Goal: Ask a question

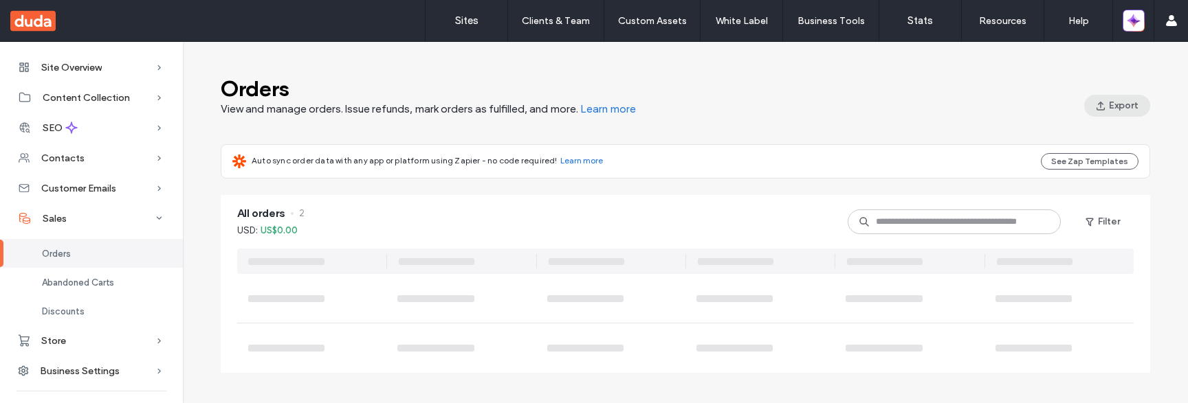
scroll to position [46, 0]
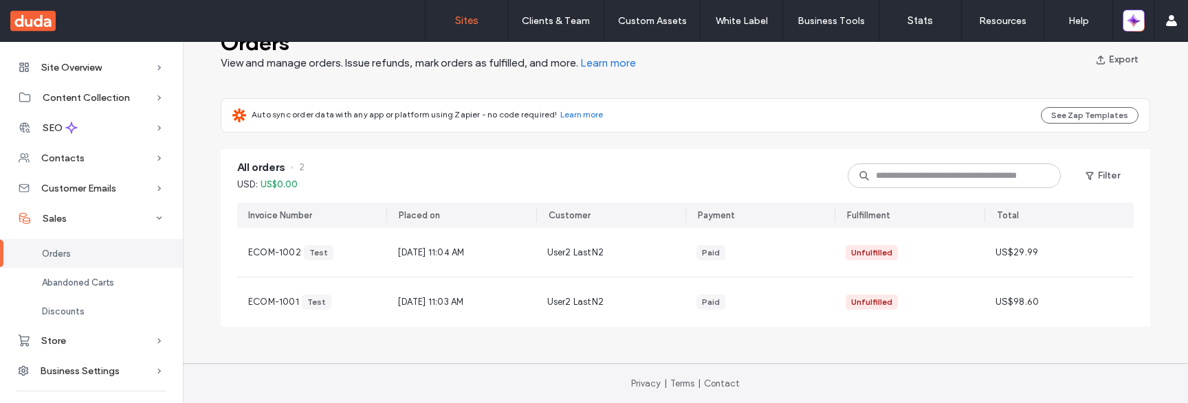
click at [460, 22] on label "Sites" at bounding box center [466, 20] width 23 height 12
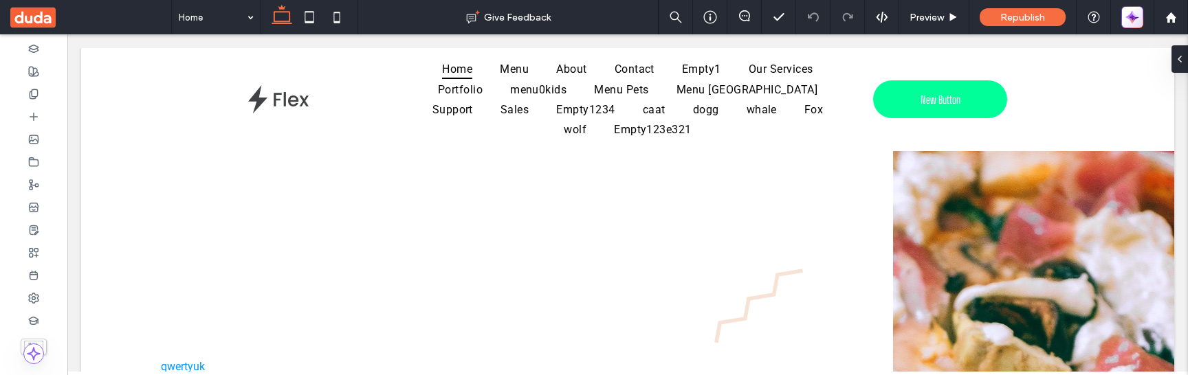
click at [1128, 19] on icon "button" at bounding box center [1129, 20] width 6 height 6
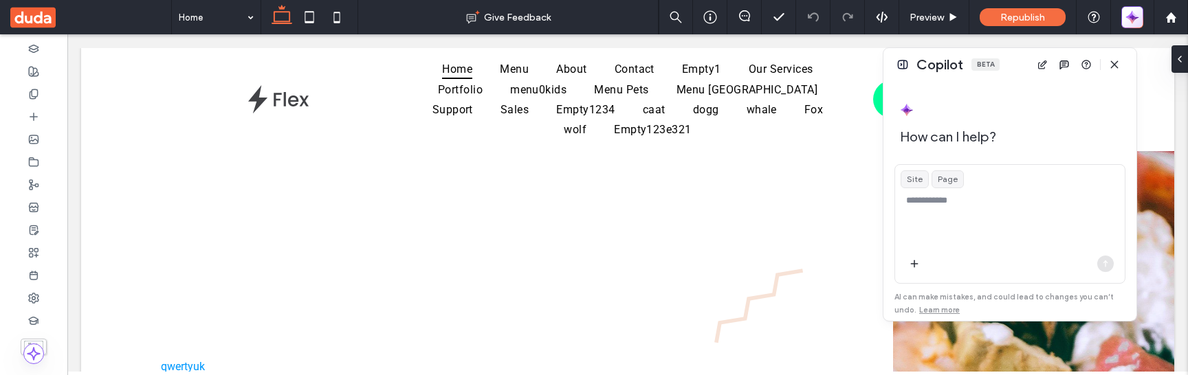
scroll to position [211, 0]
click at [920, 213] on textarea at bounding box center [1010, 221] width 230 height 54
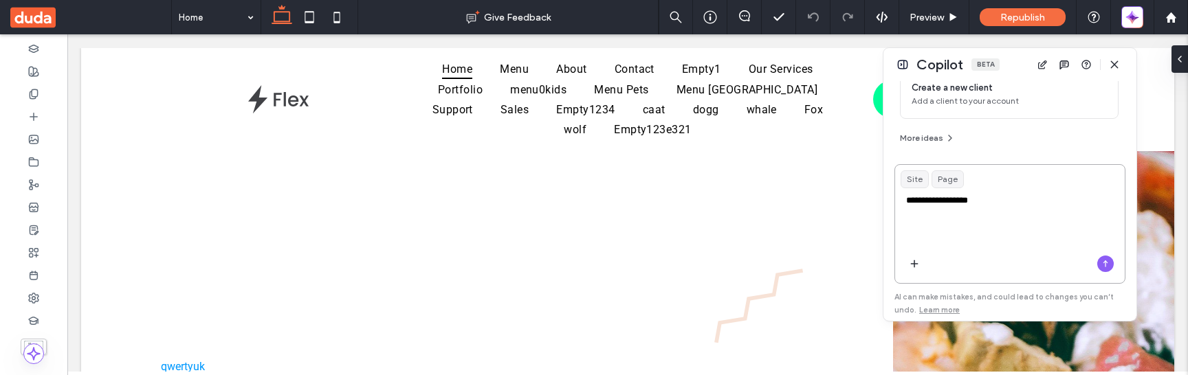
type textarea "**********"
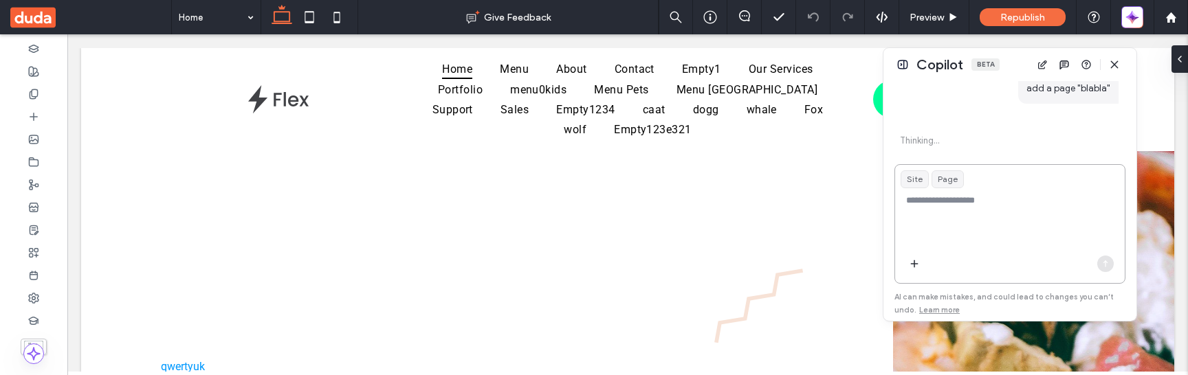
scroll to position [314, 0]
click at [910, 63] on button at bounding box center [902, 64] width 16 height 16
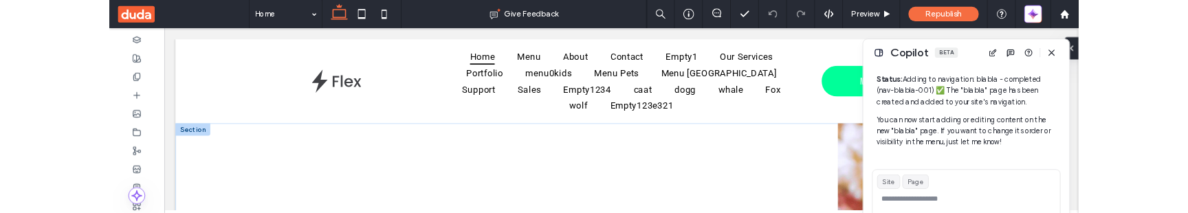
scroll to position [527, 0]
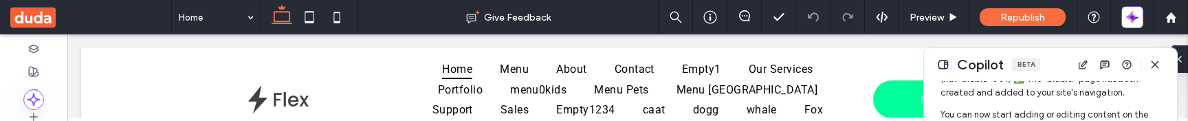
click at [803, 118] on div at bounding box center [627, 75] width 1120 height 83
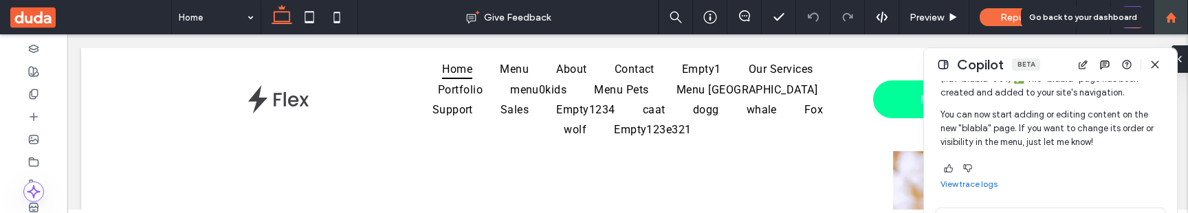
click at [1169, 17] on use at bounding box center [1170, 17] width 10 height 10
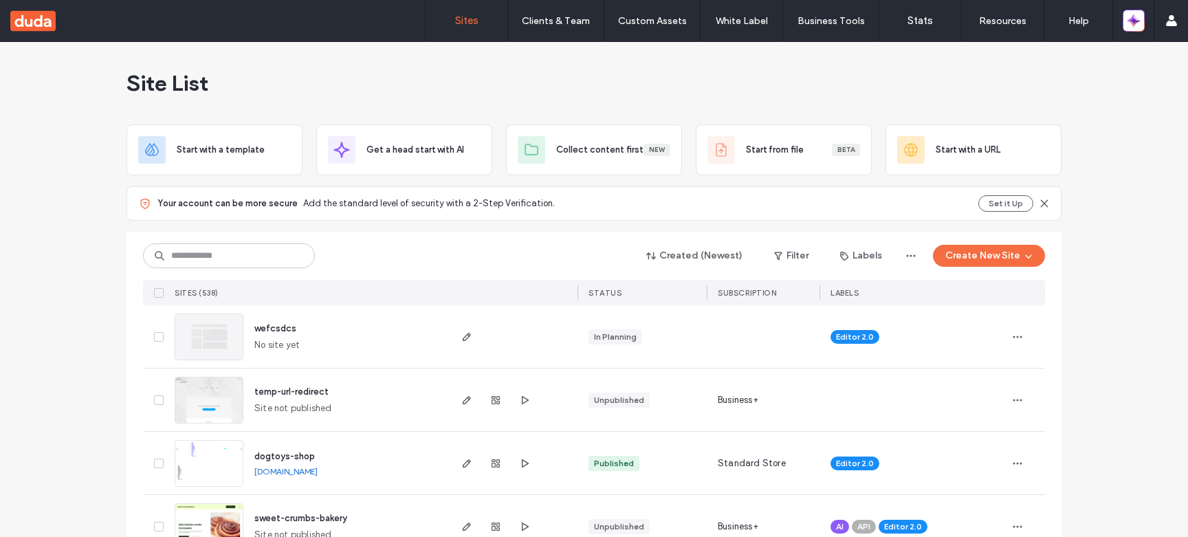
click at [1135, 34] on div at bounding box center [1133, 20] width 41 height 41
click at [1132, 25] on icon "button" at bounding box center [1129, 24] width 6 height 6
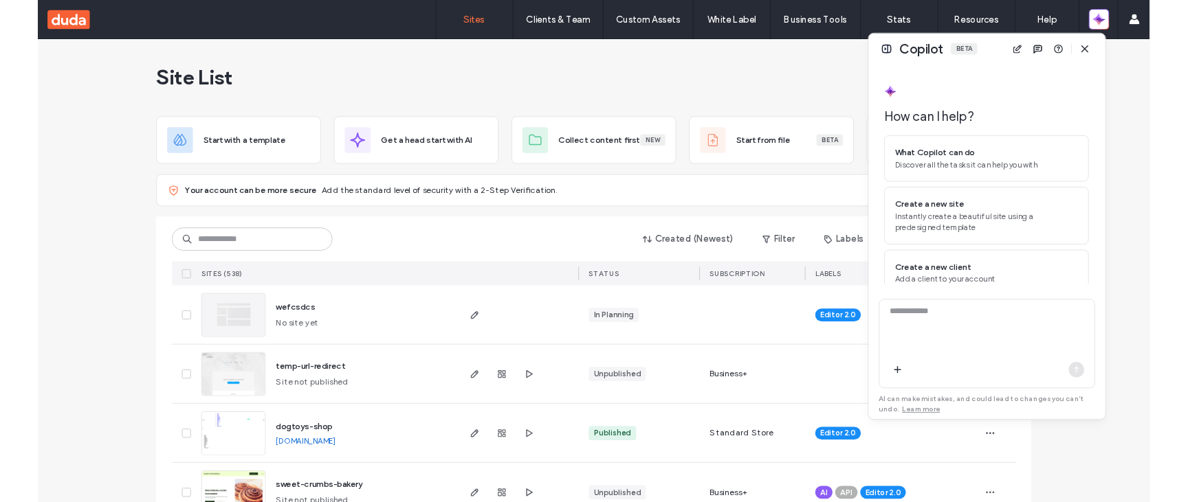
scroll to position [43, 0]
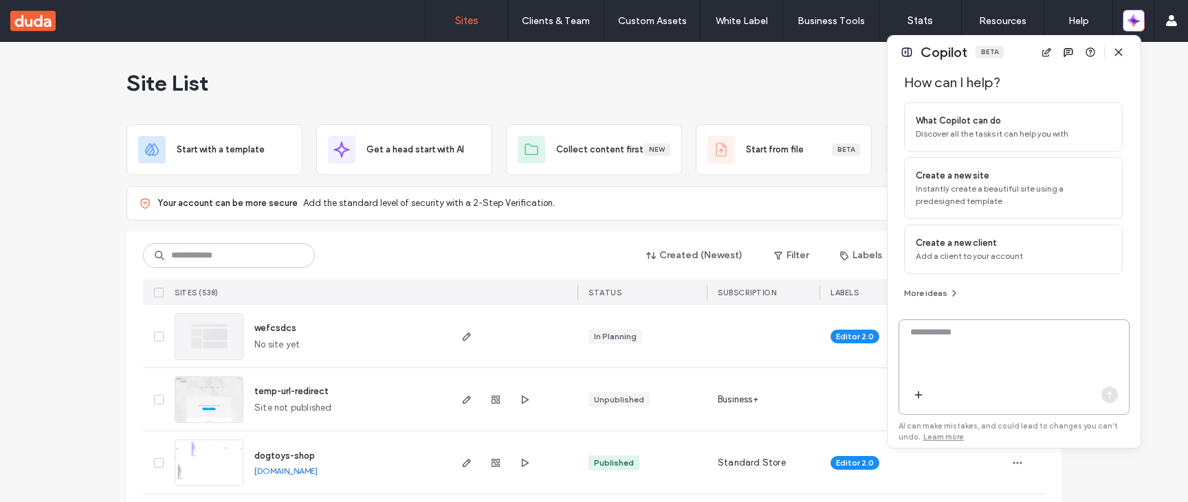
click at [984, 349] on textarea at bounding box center [1014, 353] width 230 height 54
type textarea "**********"
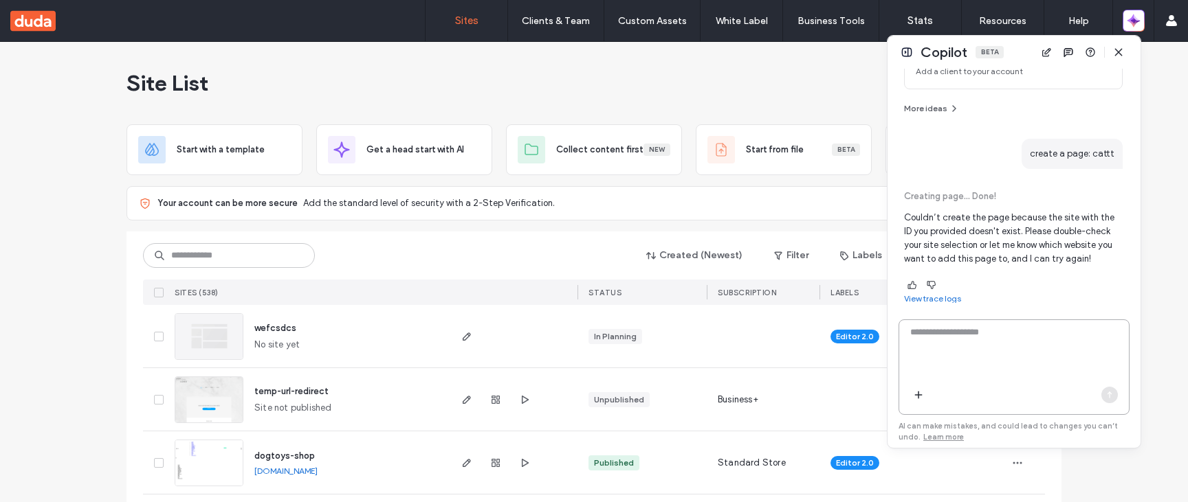
scroll to position [230, 0]
drag, startPoint x: 906, startPoint y: 212, endPoint x: 1010, endPoint y: 213, distance: 103.8
click at [1010, 213] on p "Couldn’t create the page because the site with the ID you provided doesn't exis…" at bounding box center [1013, 235] width 219 height 55
drag, startPoint x: 298, startPoint y: 326, endPoint x: 252, endPoint y: 326, distance: 46.7
click at [252, 326] on div "wefcsdcs No site yet" at bounding box center [345, 336] width 204 height 63
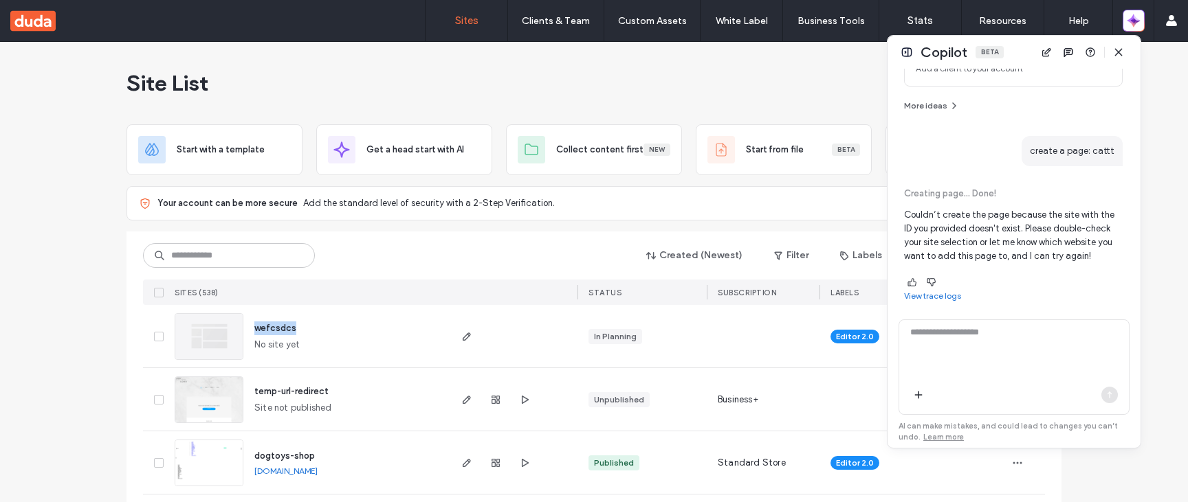
copy span "wefcsdcs"
click at [965, 346] on textarea at bounding box center [1014, 353] width 230 height 54
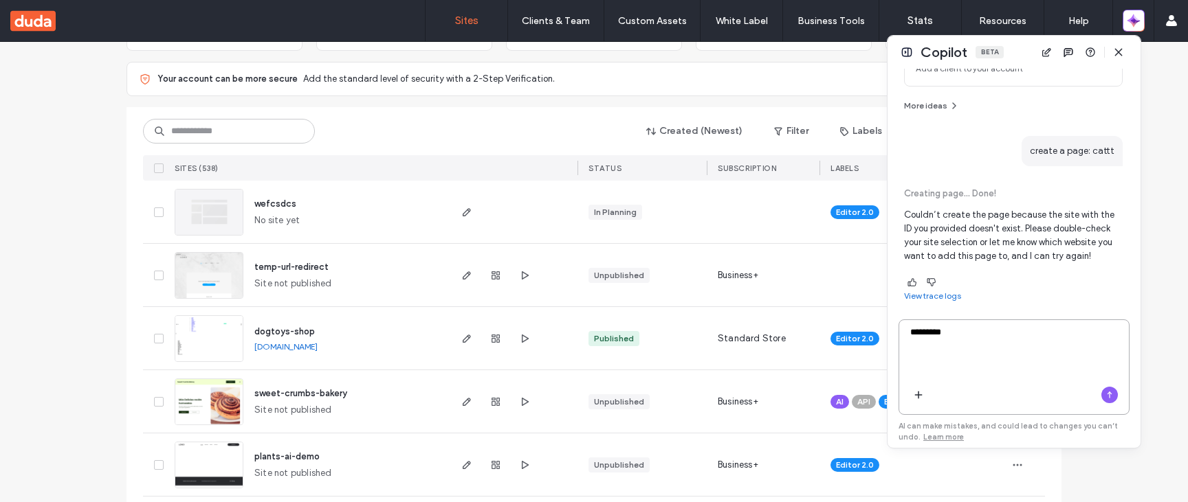
scroll to position [126, 0]
drag, startPoint x: 352, startPoint y: 390, endPoint x: 252, endPoint y: 391, distance: 99.7
click at [252, 391] on div "sweet-crumbs-bakery Site not published" at bounding box center [345, 400] width 204 height 63
copy span "sweet-crumbs-bakery"
click at [968, 331] on textarea "********" at bounding box center [1014, 353] width 230 height 54
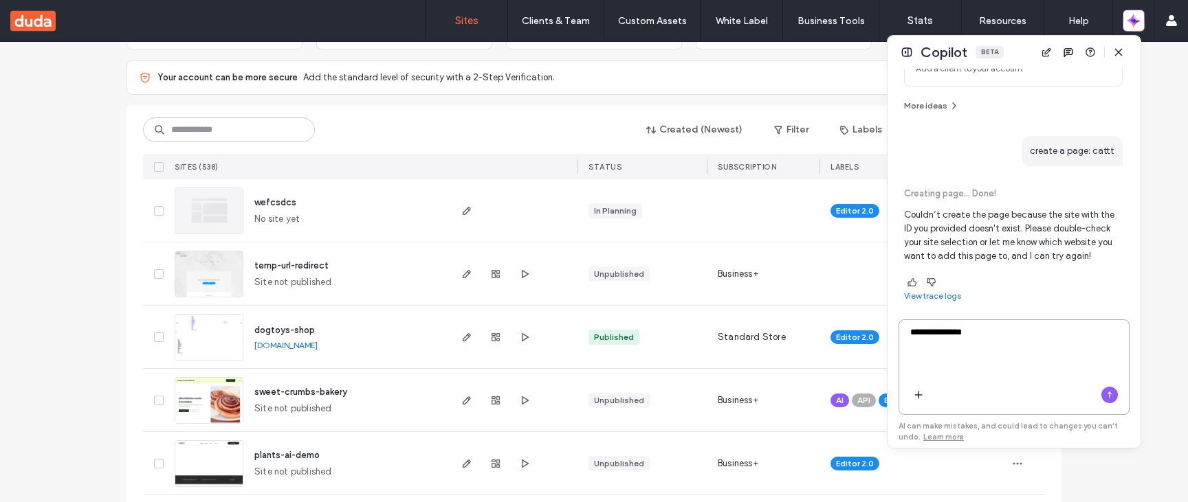
paste textarea "**********"
type textarea "**********"
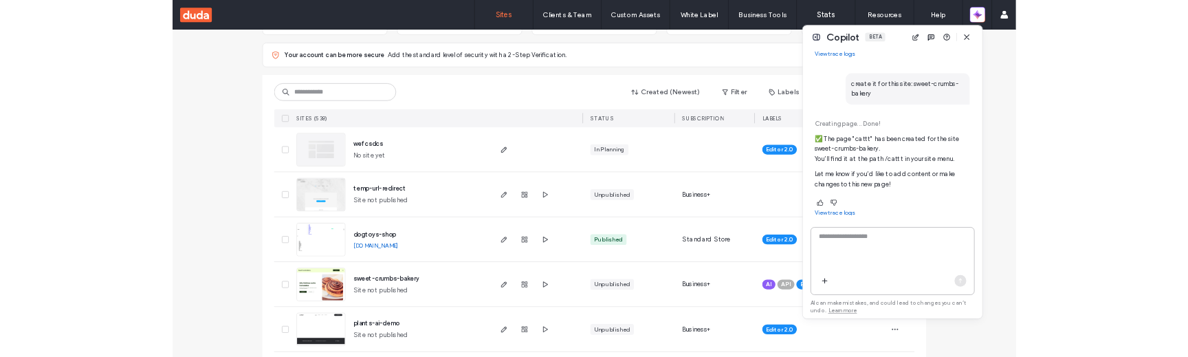
scroll to position [454, 0]
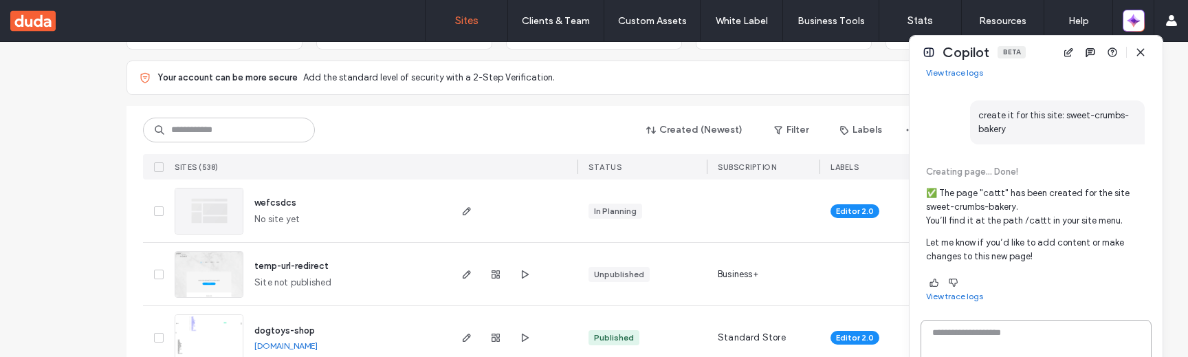
drag, startPoint x: 1020, startPoint y: 45, endPoint x: 1048, endPoint y: 46, distance: 28.2
click at [1047, 46] on div "Copilot Beta" at bounding box center [1035, 52] width 253 height 33
